Goal: Task Accomplishment & Management: Complete application form

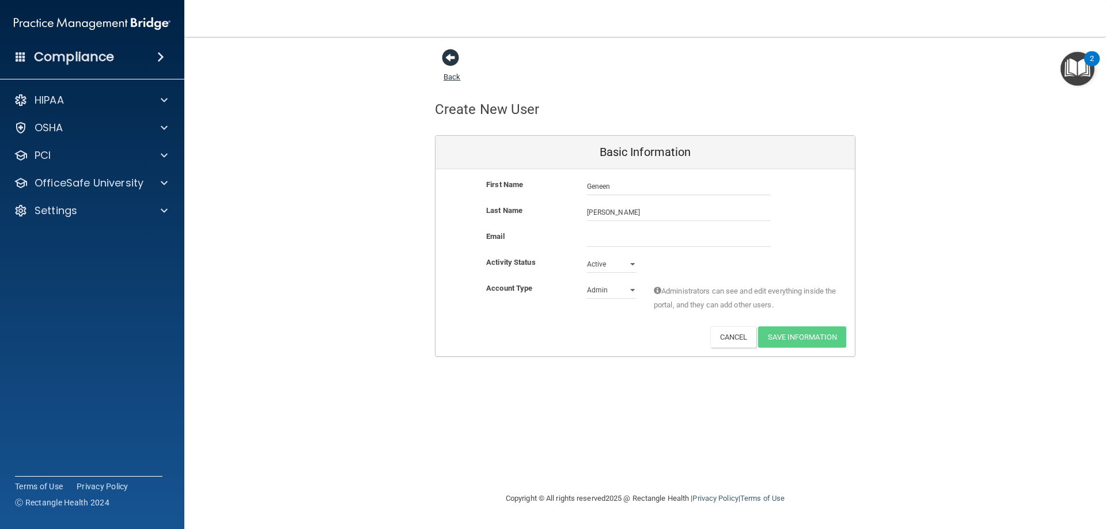
click at [445, 59] on span at bounding box center [450, 57] width 17 height 17
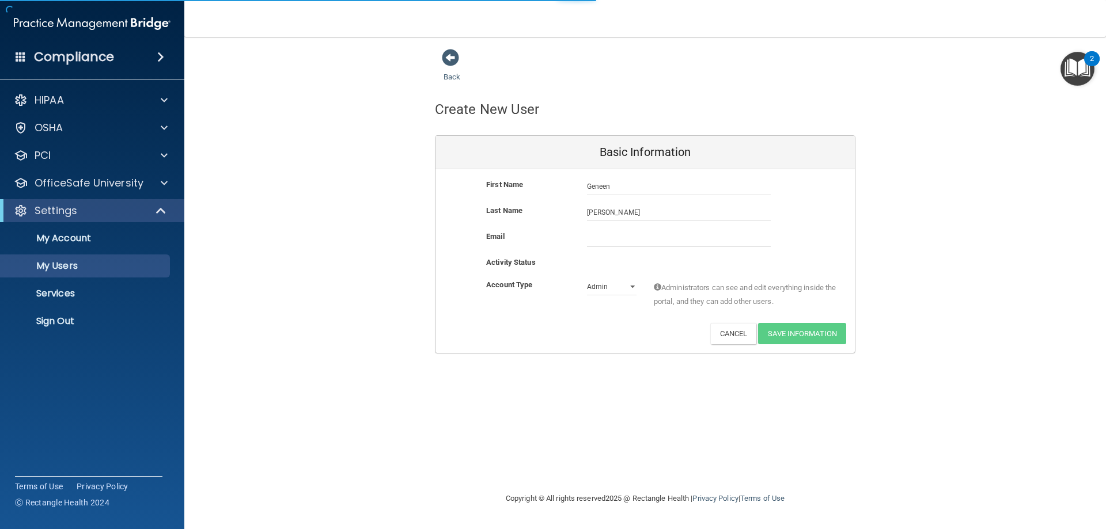
select select "20"
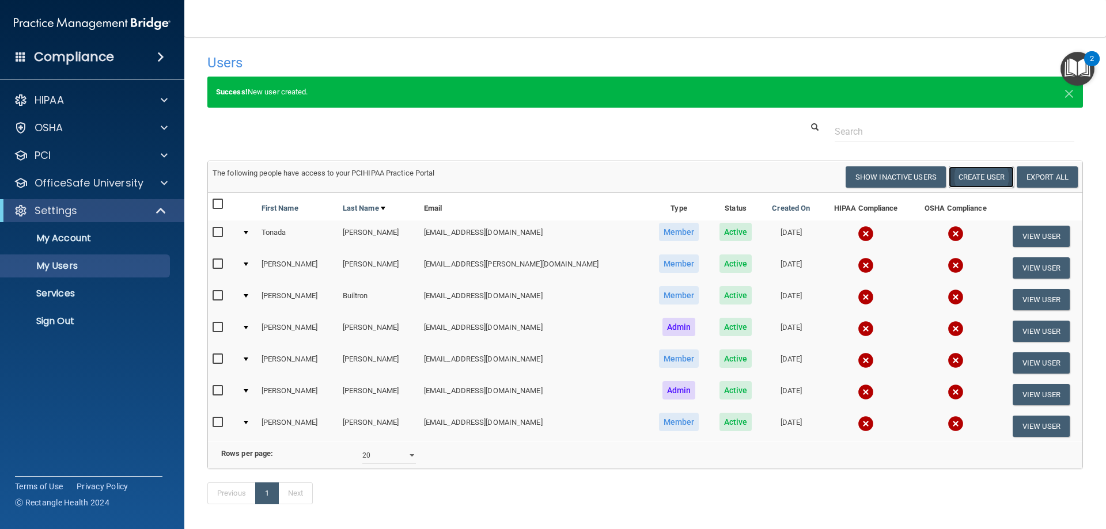
click at [973, 176] on button "Create User" at bounding box center [981, 176] width 65 height 21
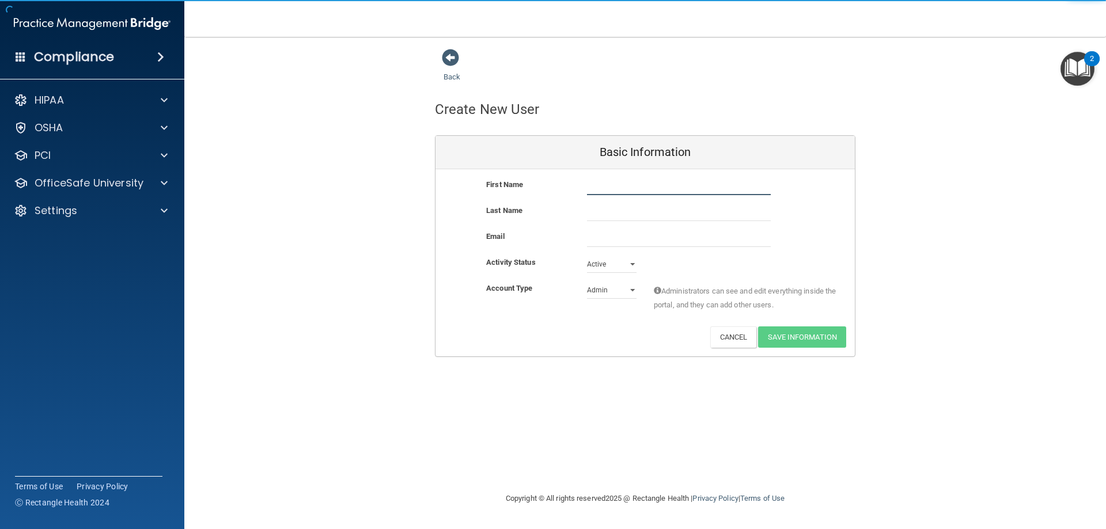
click at [646, 187] on input "text" at bounding box center [679, 186] width 184 height 17
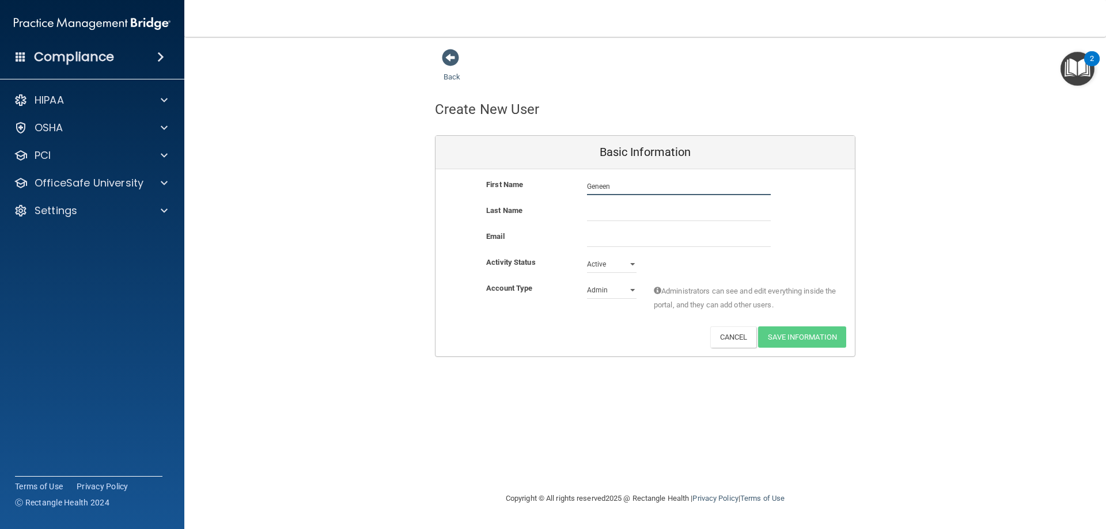
type input "Geneen"
click at [644, 212] on input "text" at bounding box center [679, 212] width 184 height 17
type input "[PERSON_NAME]"
click at [659, 245] on input "email" at bounding box center [679, 238] width 184 height 17
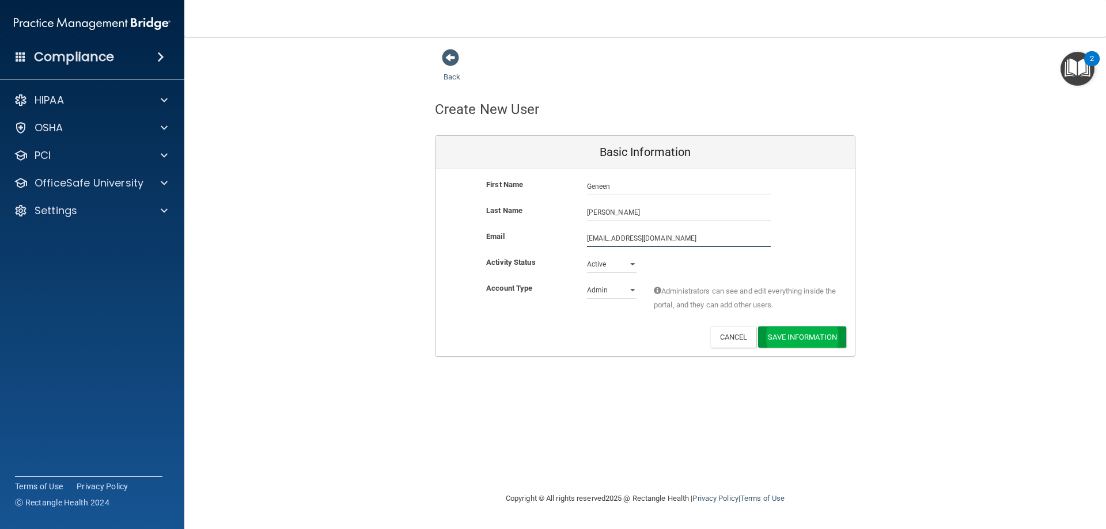
type input "[EMAIL_ADDRESS][DOMAIN_NAME]"
click at [773, 335] on button "Save Information" at bounding box center [802, 337] width 88 height 21
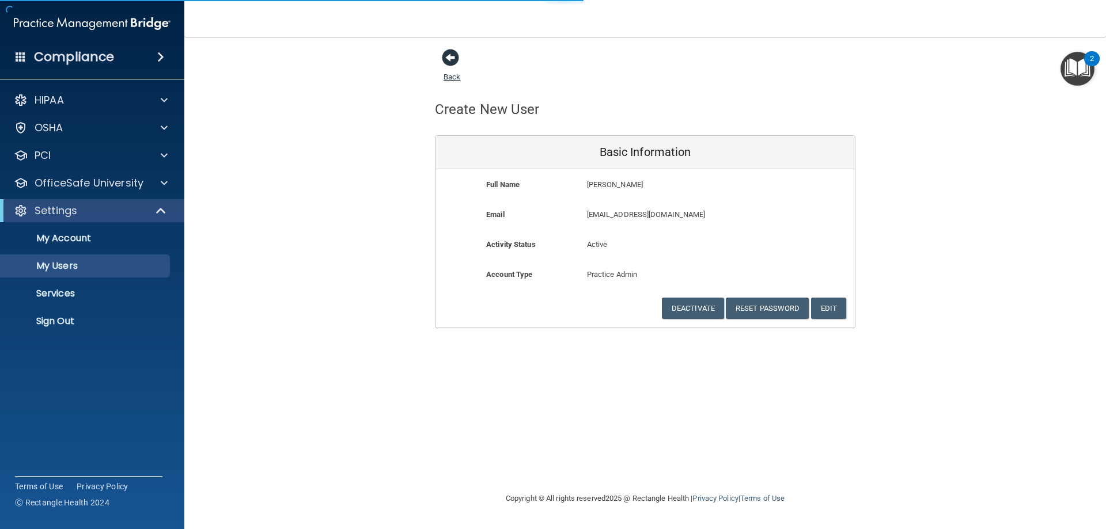
select select "20"
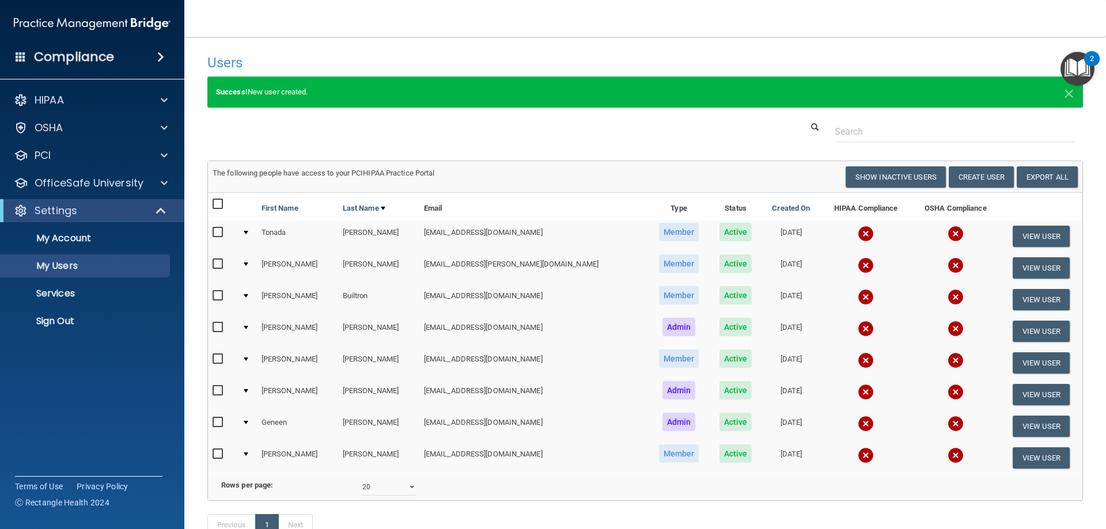
click at [219, 423] on input "checkbox" at bounding box center [219, 422] width 13 height 9
checkbox input "true"
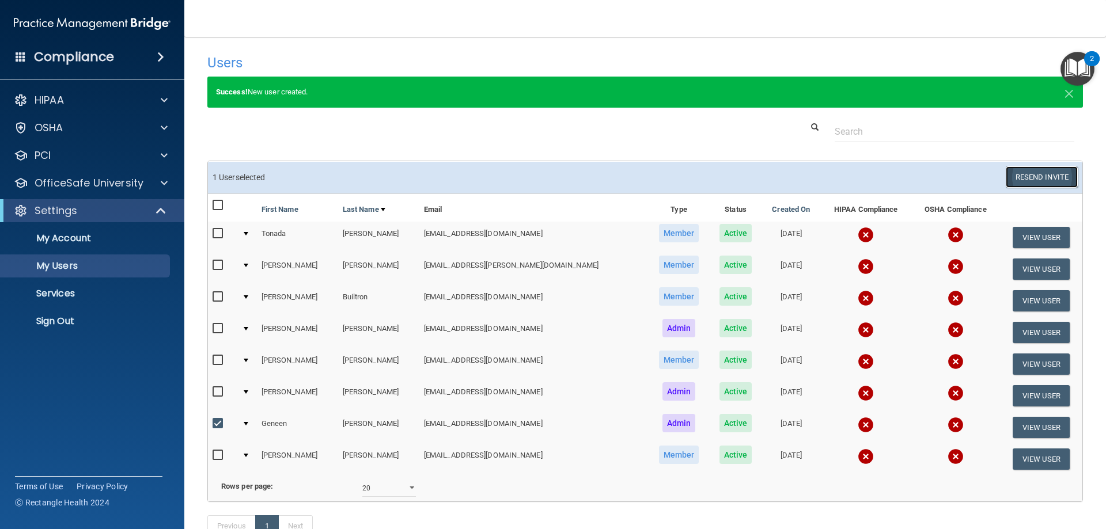
click at [1038, 176] on button "Resend Invite" at bounding box center [1042, 176] width 72 height 21
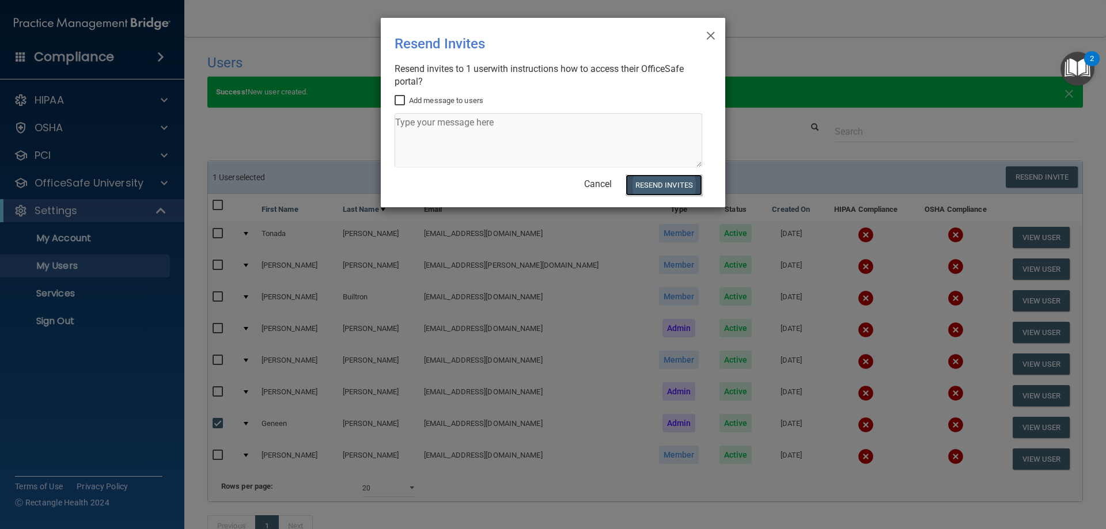
click at [671, 185] on button "Resend Invites" at bounding box center [663, 184] width 77 height 21
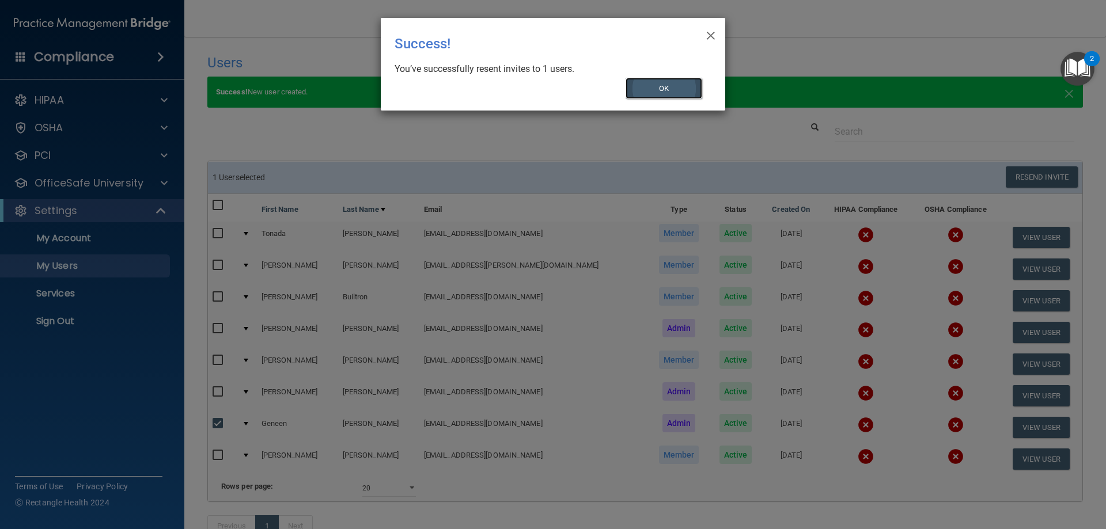
click at [671, 89] on button "OK" at bounding box center [663, 88] width 77 height 21
